Goal: Task Accomplishment & Management: Manage account settings

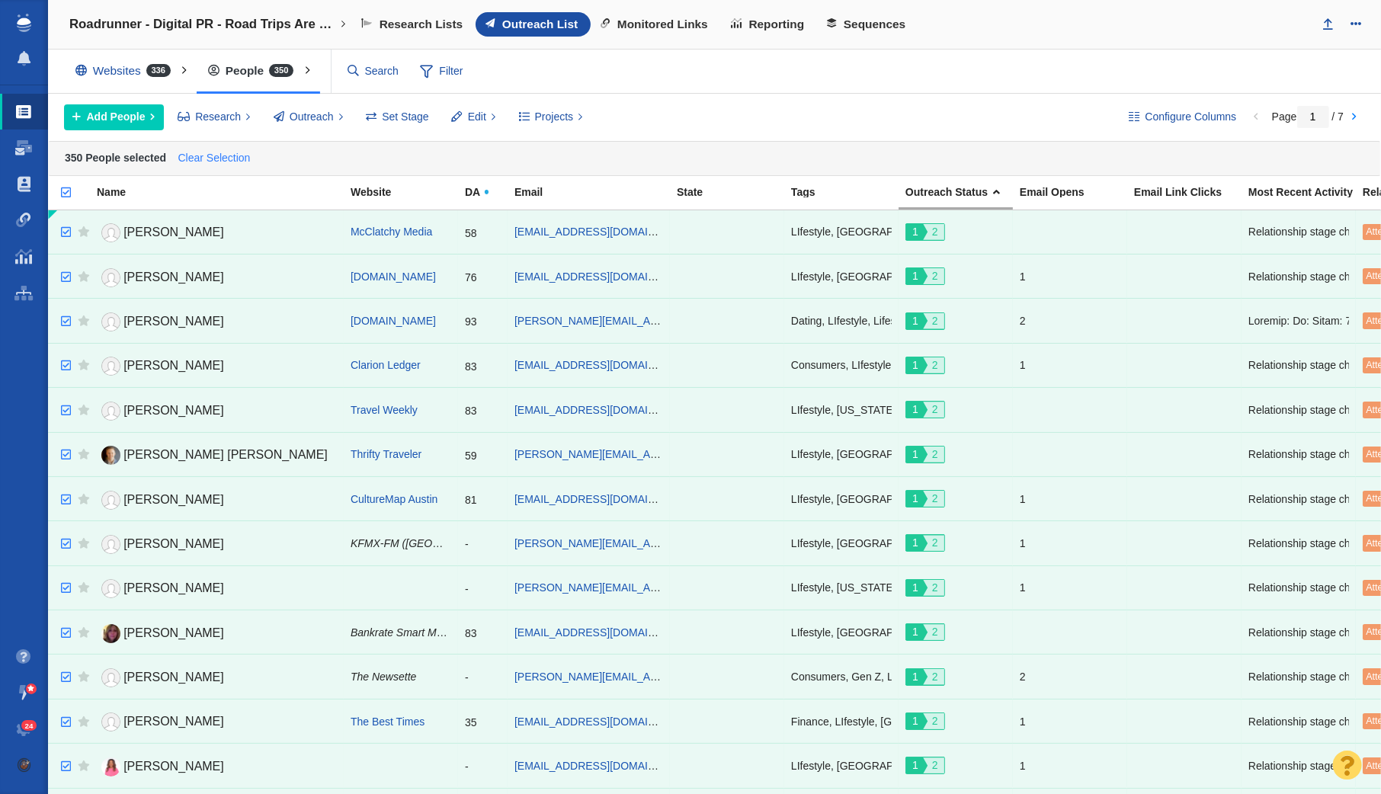
click at [212, 153] on link "Clear Selection" at bounding box center [213, 158] width 79 height 23
checkbox input "false"
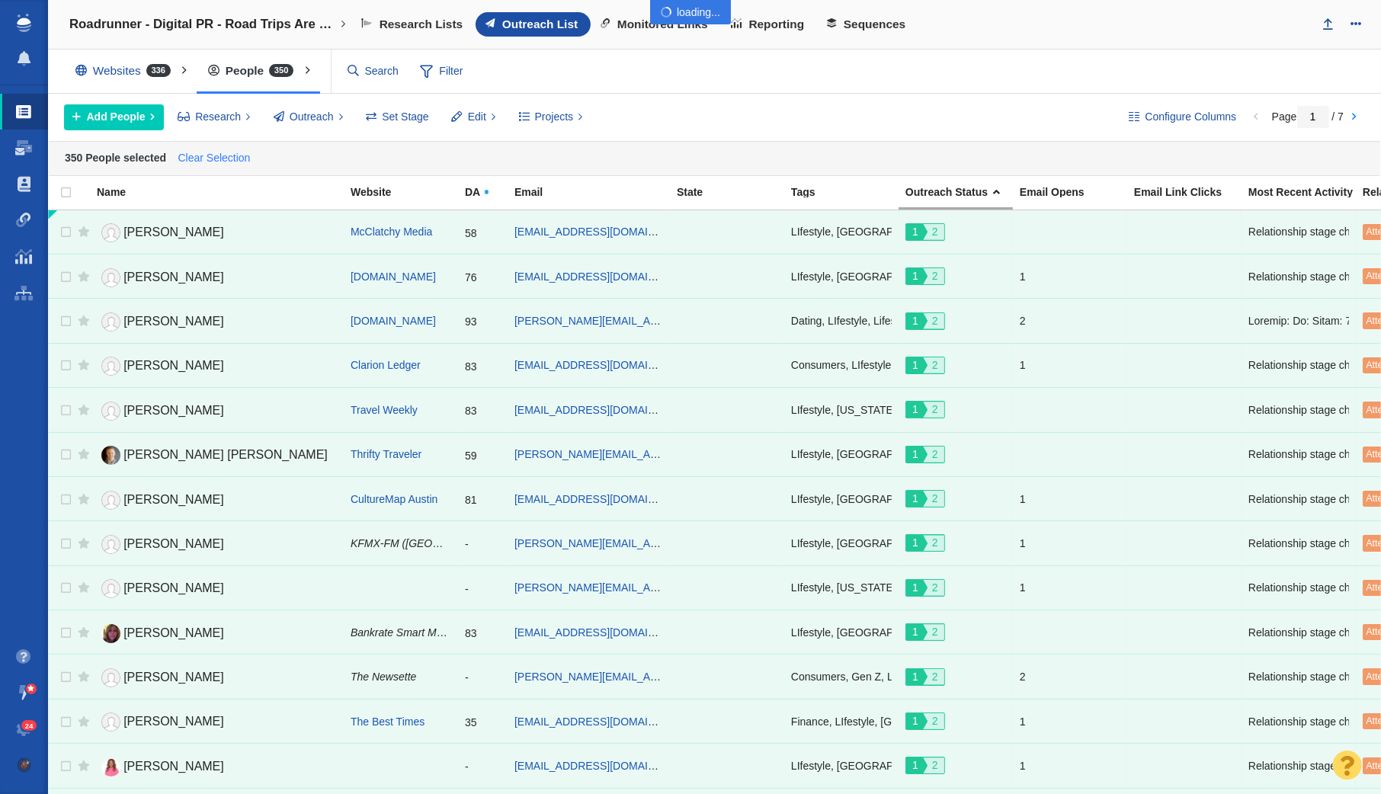
checkbox input "false"
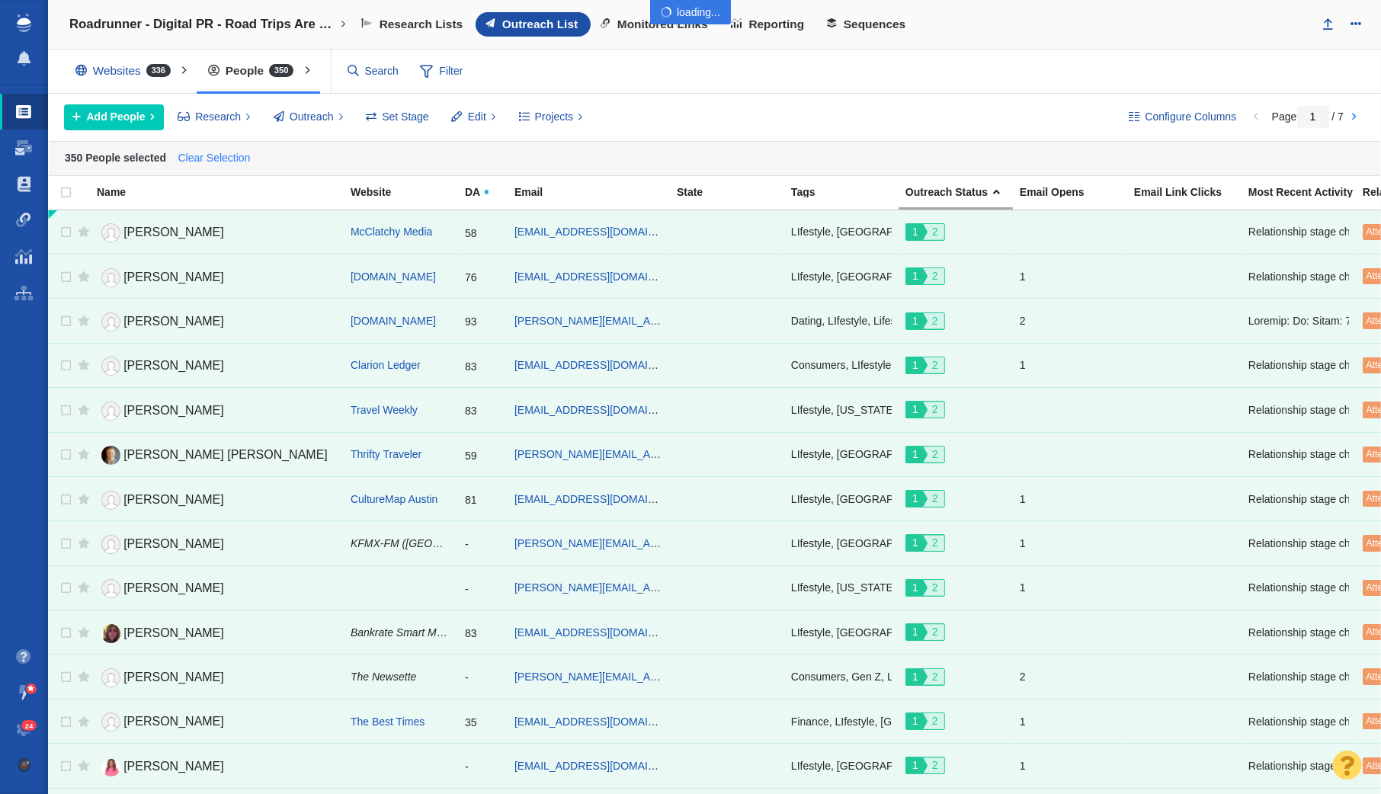
checkbox input "false"
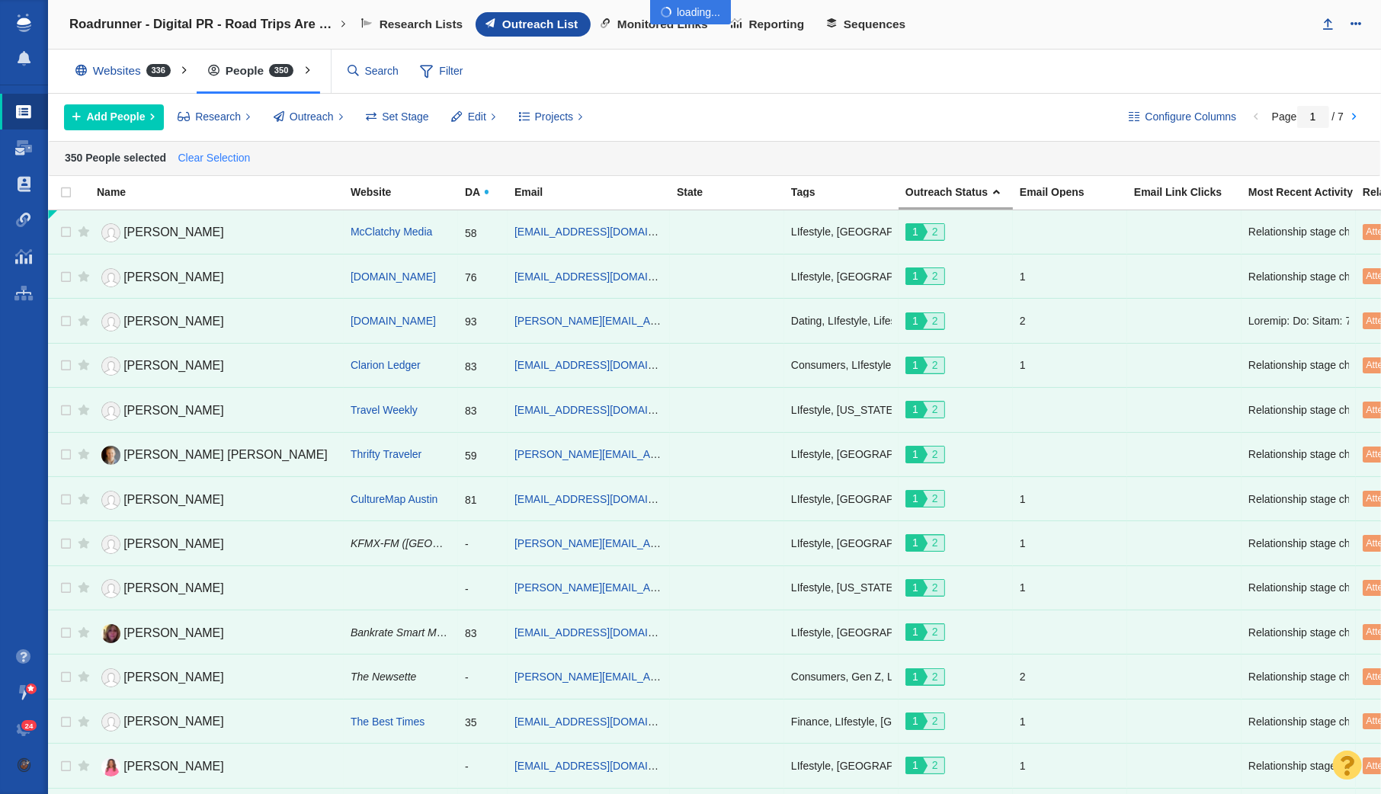
checkbox input "false"
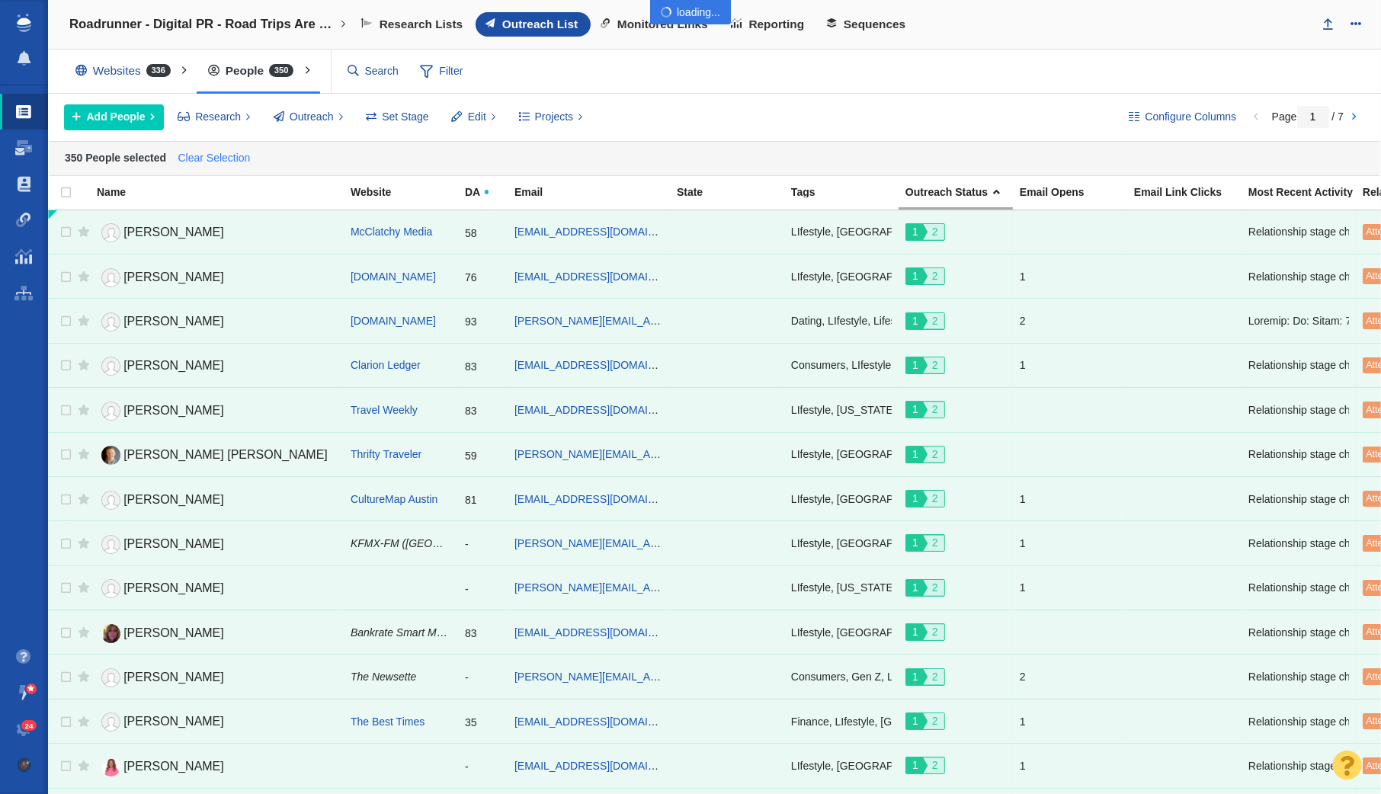
checkbox input "false"
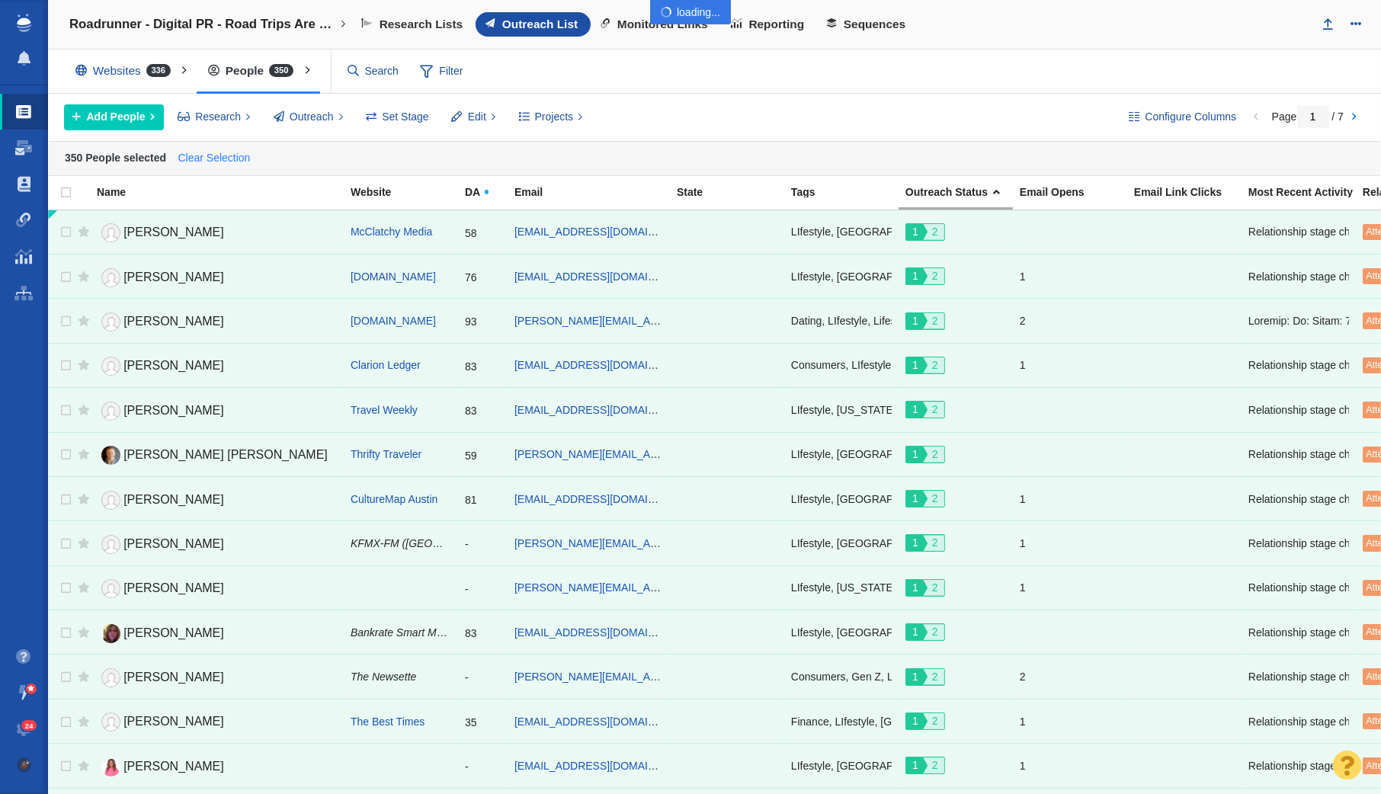
checkbox input "false"
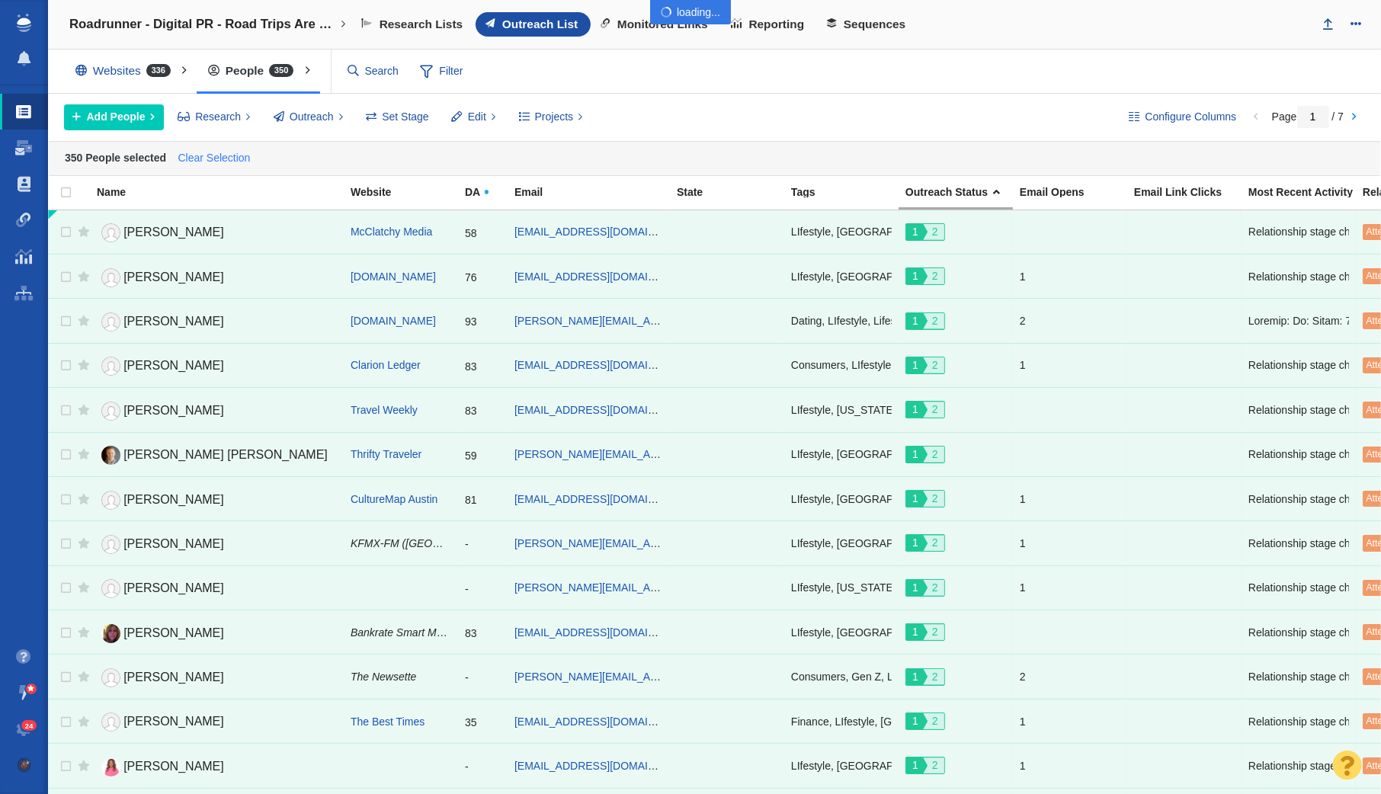
checkbox input "false"
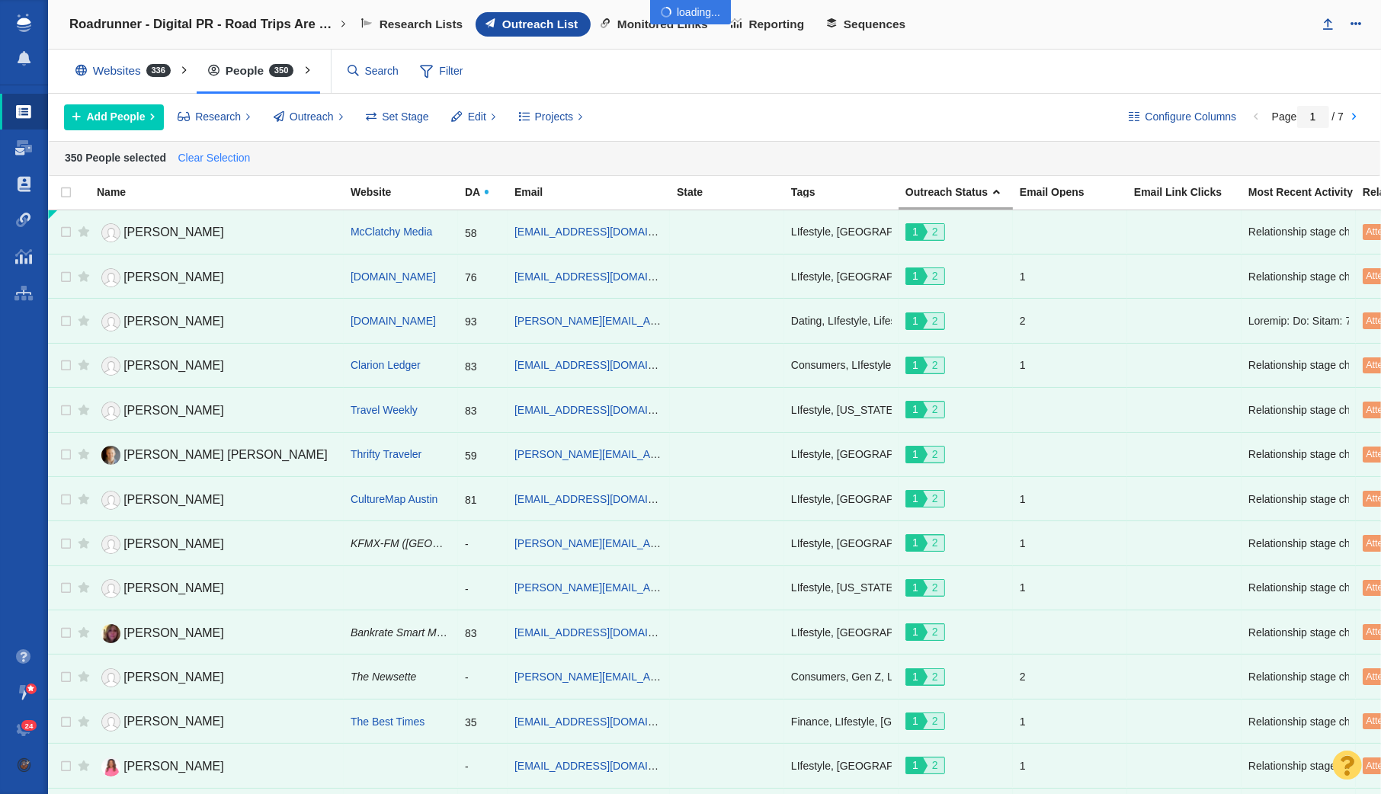
checkbox input "false"
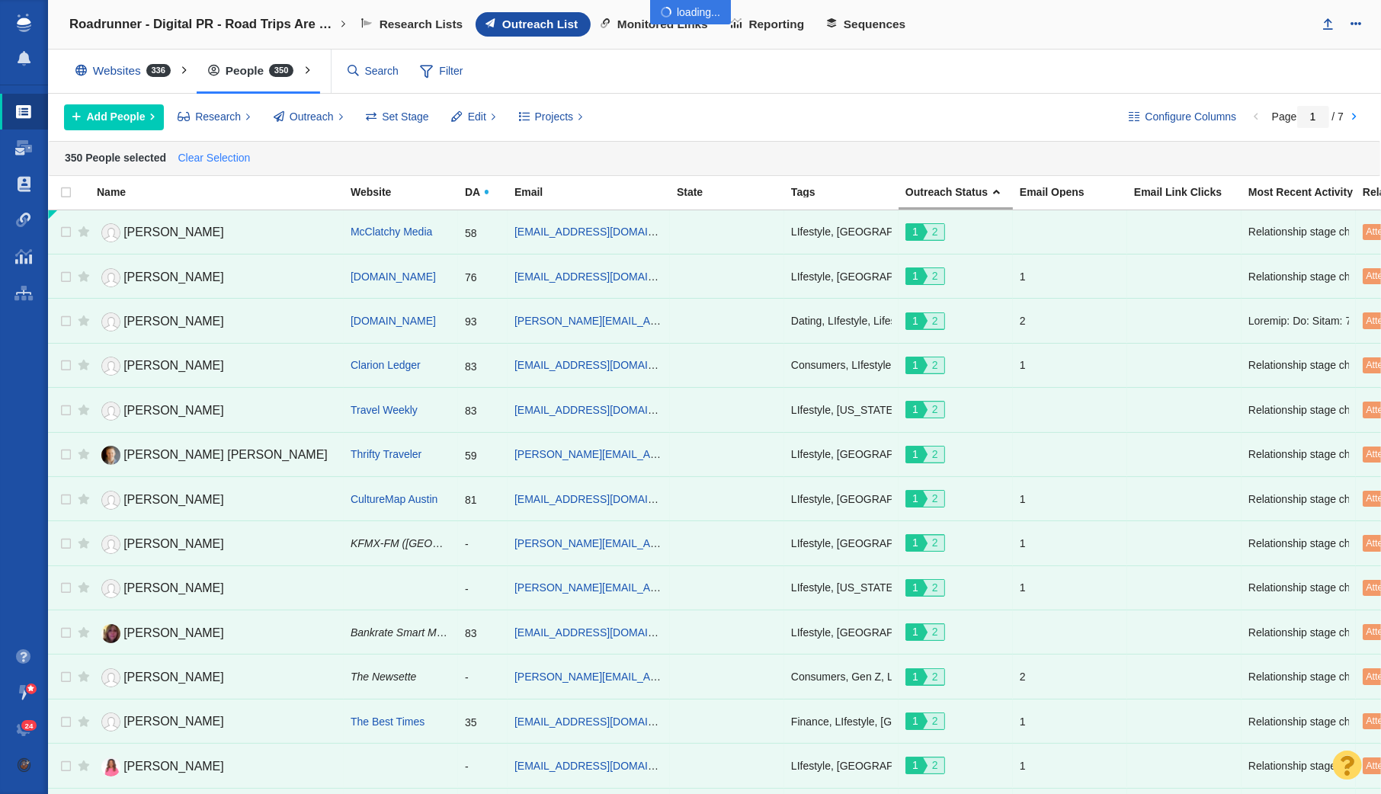
checkbox input "false"
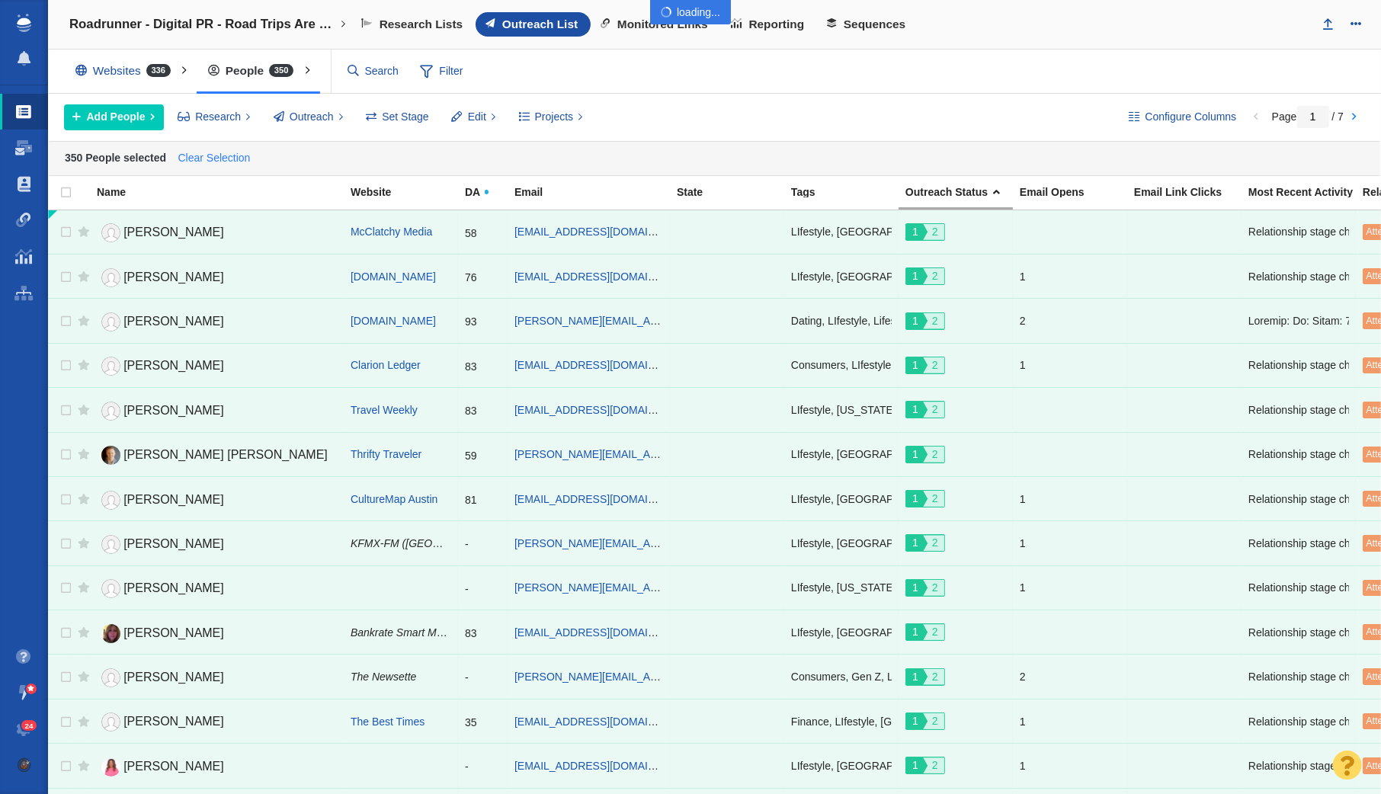
checkbox input "false"
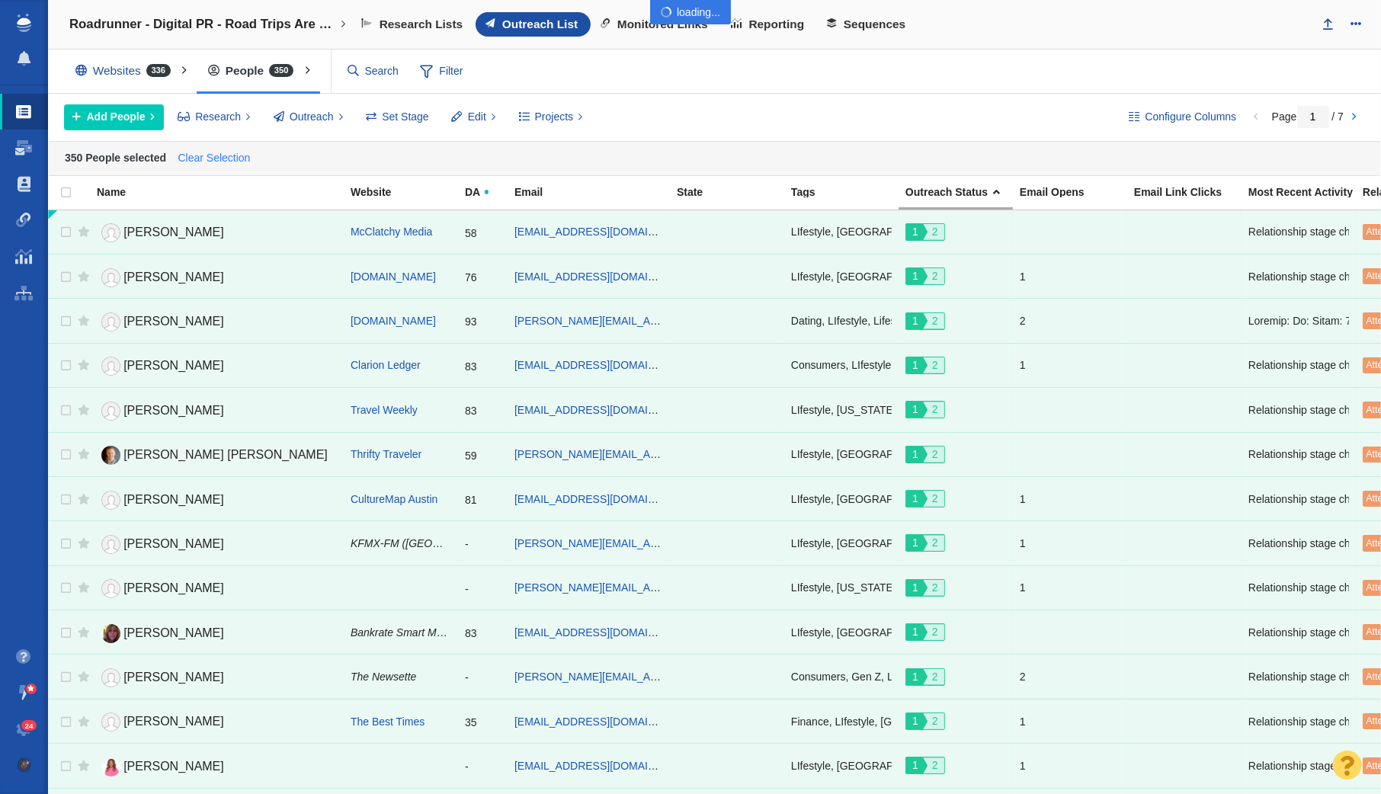
checkbox input "false"
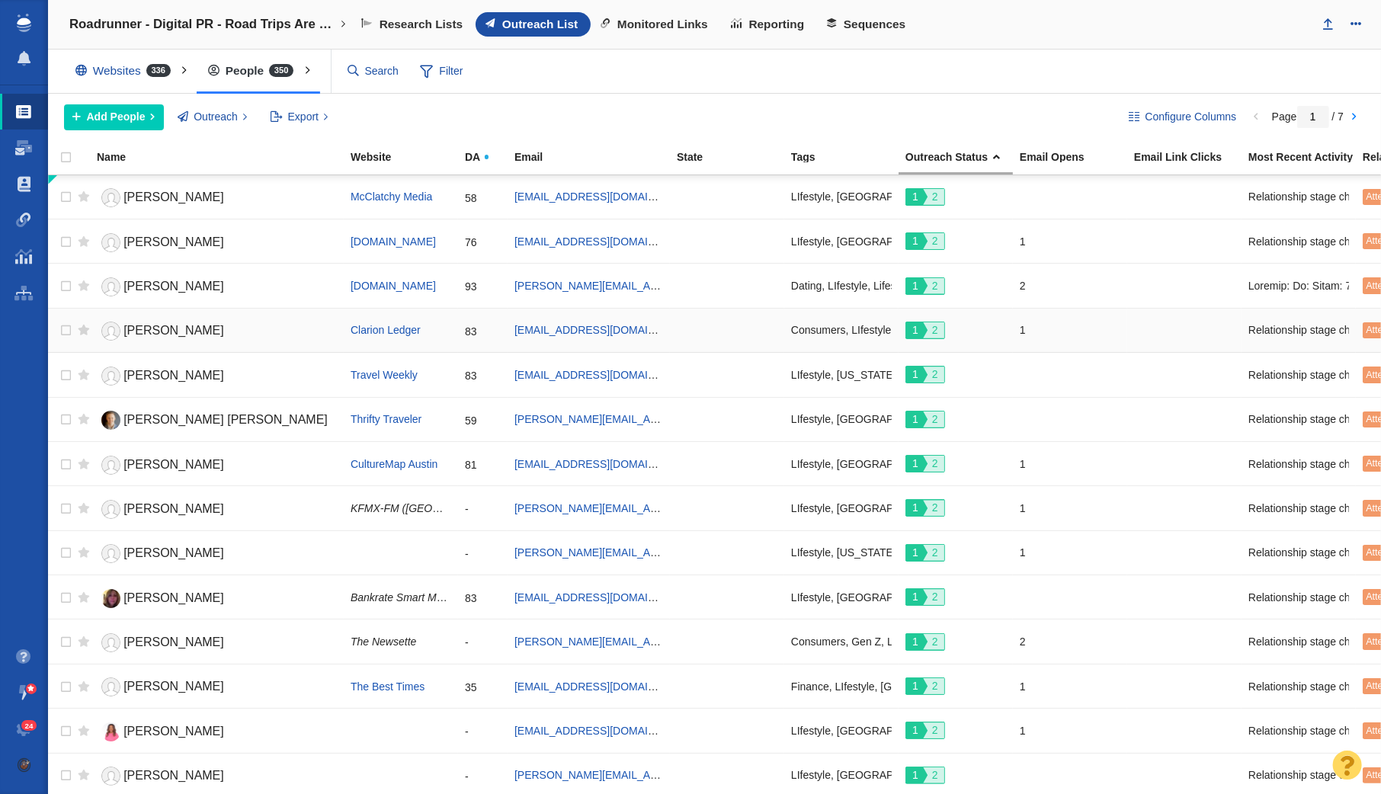
click at [192, 326] on span "[PERSON_NAME]" at bounding box center [173, 330] width 101 height 13
